Goal: Download file/media

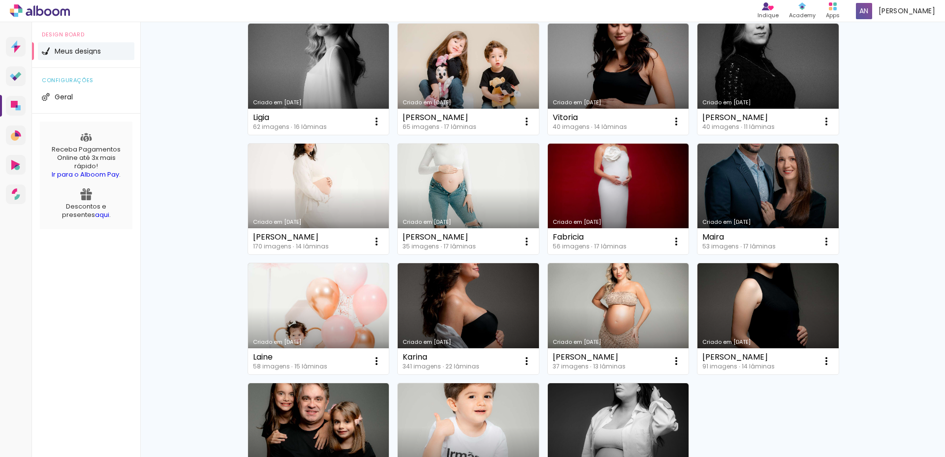
scroll to position [231, 0]
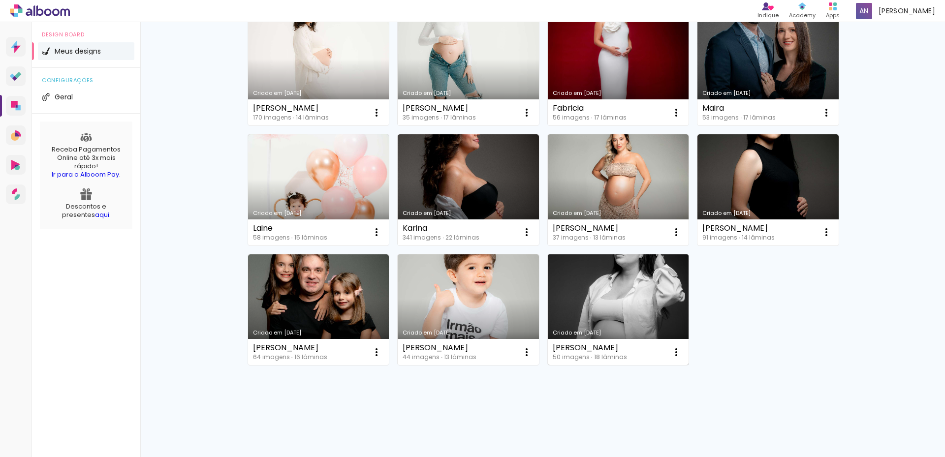
click at [588, 282] on link "Criado em [DATE]" at bounding box center [618, 309] width 141 height 111
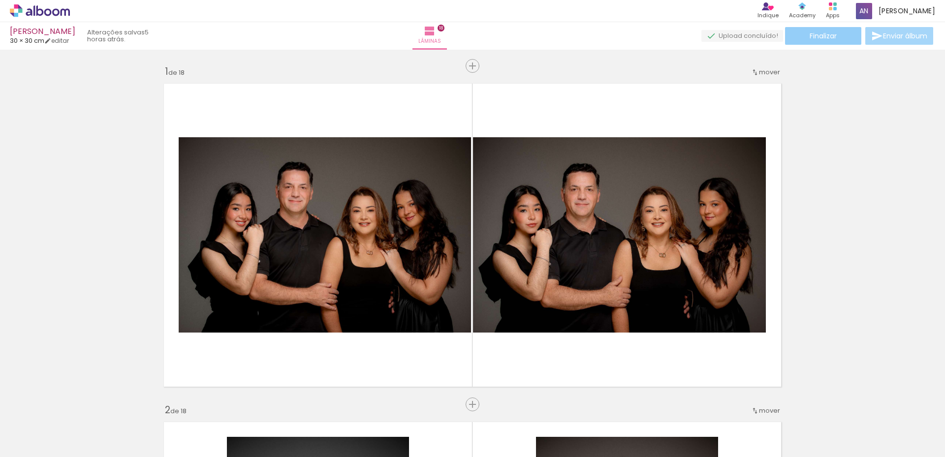
click at [822, 38] on span "Finalizar" at bounding box center [822, 35] width 27 height 7
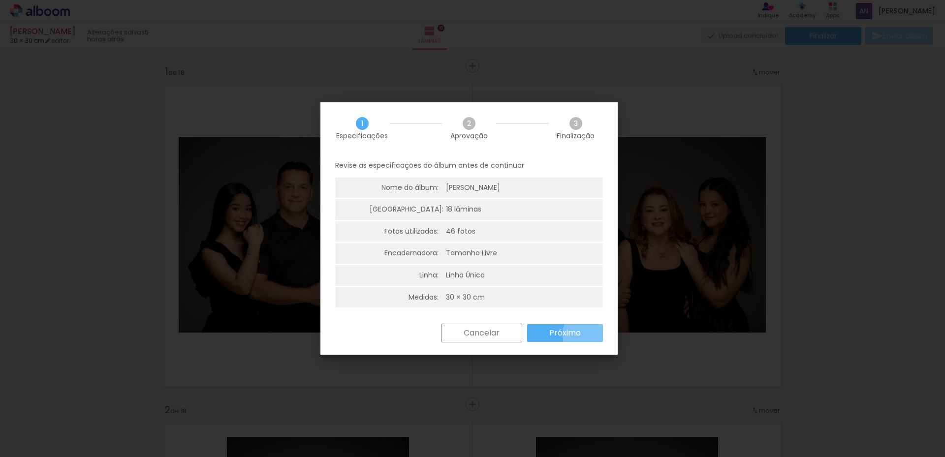
click at [591, 335] on paper-button "Próximo" at bounding box center [565, 333] width 76 height 18
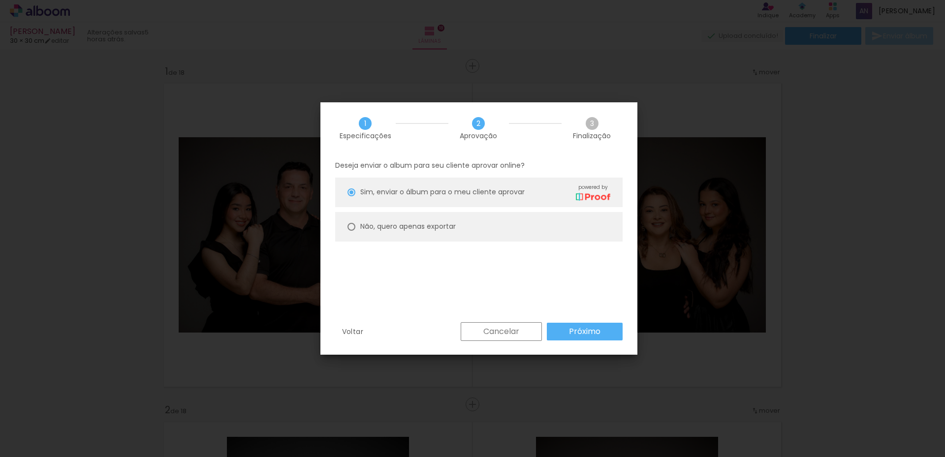
click at [349, 196] on div at bounding box center [351, 192] width 8 height 8
type paper-radio-button "on"
click at [0, 0] on slot "Próximo" at bounding box center [0, 0] width 0 height 0
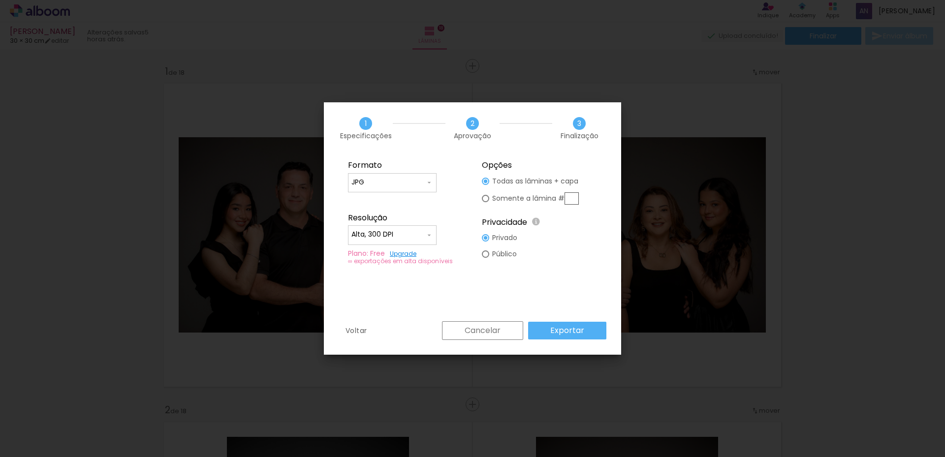
type input "Alta, 300 DPI"
click at [0, 0] on slot "Exportar" at bounding box center [0, 0] width 0 height 0
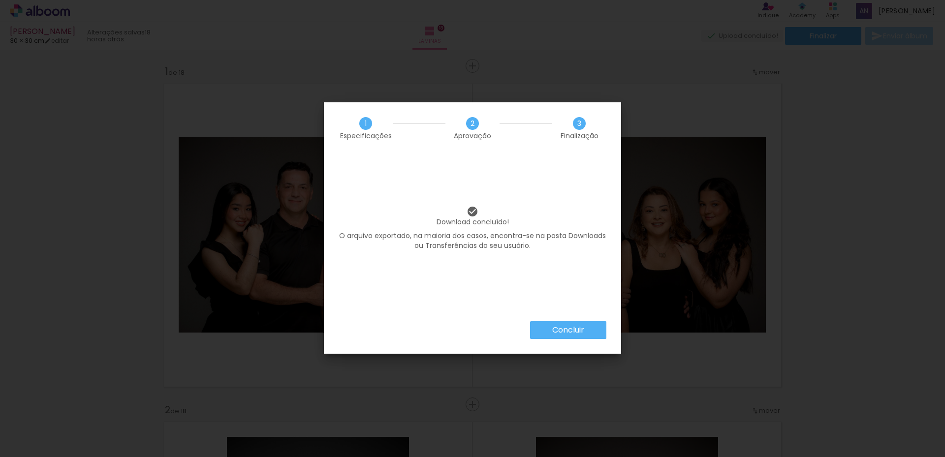
click at [81, 129] on iron-overlay-backdrop at bounding box center [472, 228] width 945 height 457
click at [0, 0] on slot "Concluir" at bounding box center [0, 0] width 0 height 0
